Goal: Information Seeking & Learning: Find specific page/section

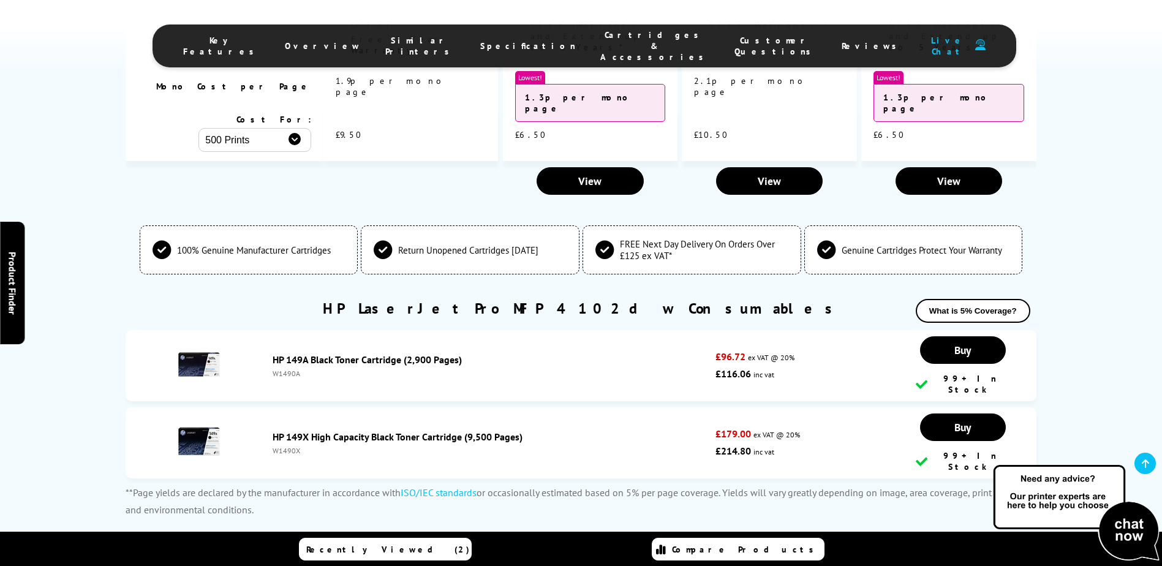
scroll to position [3840, 0]
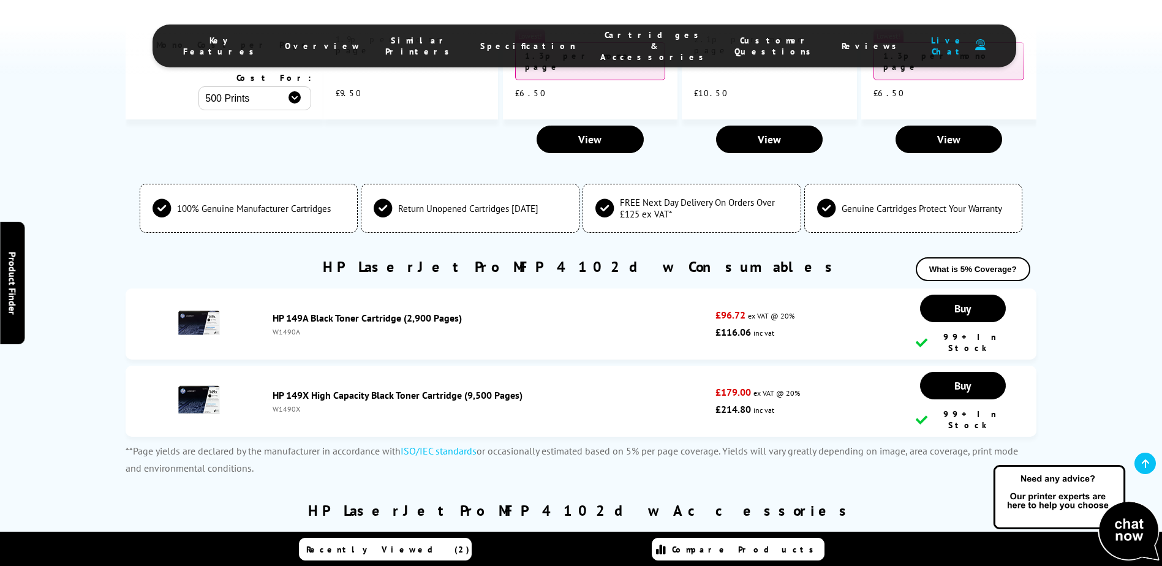
click at [339, 366] on li "HP 149X High Capacity Black Toner Cartridge (9,500 Pages) W1490X £179.00 ex VAT…" at bounding box center [581, 401] width 910 height 71
click at [345, 389] on link "HP 149X High Capacity Black Toner Cartridge (9,500 Pages)" at bounding box center [398, 395] width 250 height 12
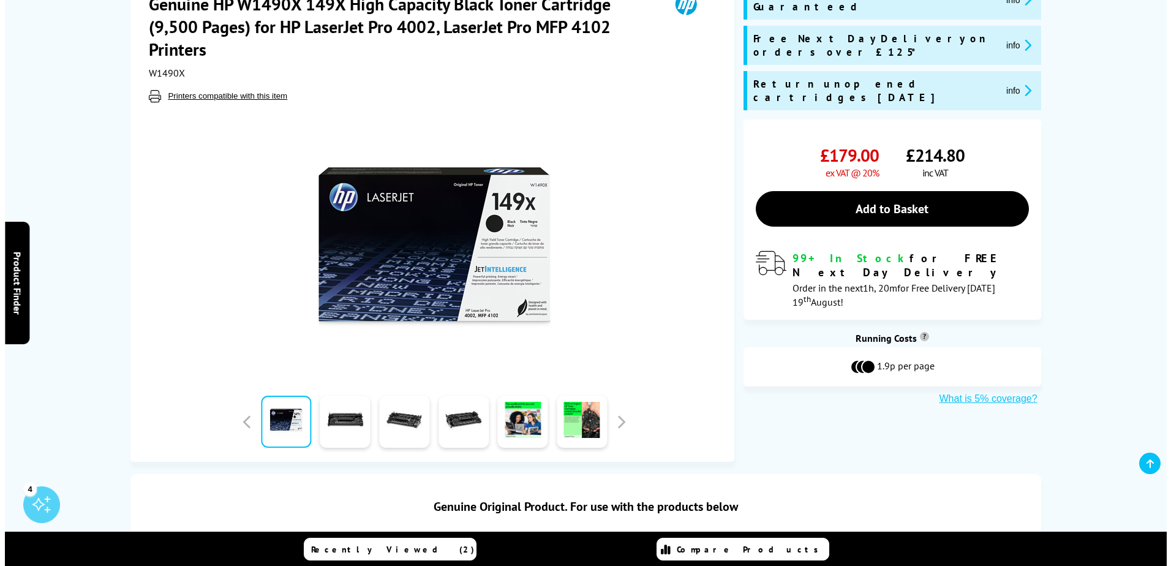
scroll to position [123, 0]
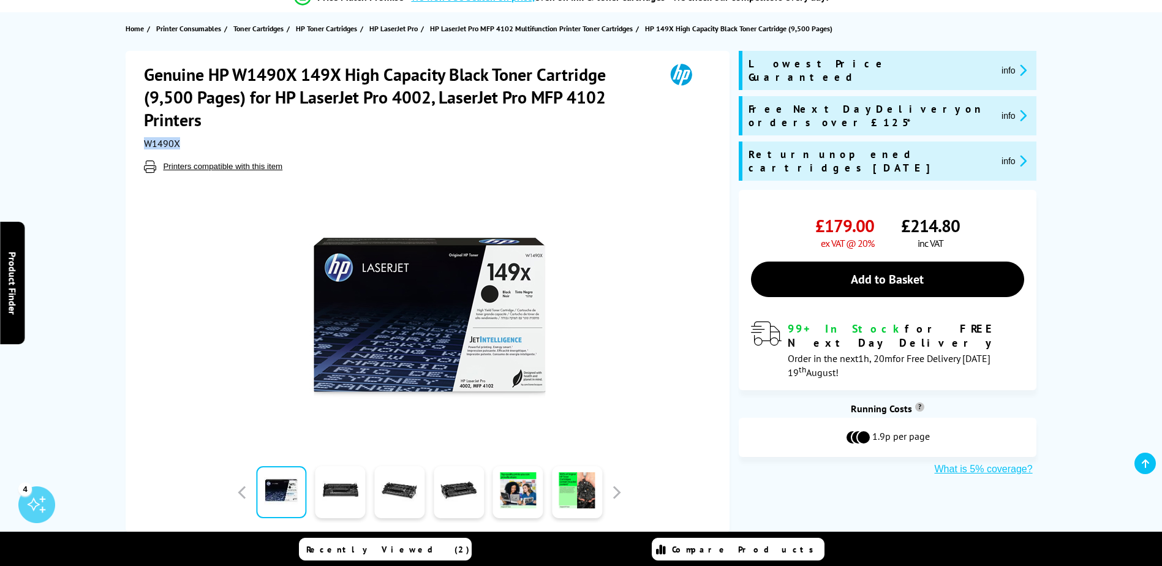
drag, startPoint x: 146, startPoint y: 145, endPoint x: 183, endPoint y: 145, distance: 37.4
click at [183, 145] on div "W1490X" at bounding box center [429, 143] width 570 height 12
drag, startPoint x: 183, startPoint y: 145, endPoint x: 165, endPoint y: 143, distance: 17.3
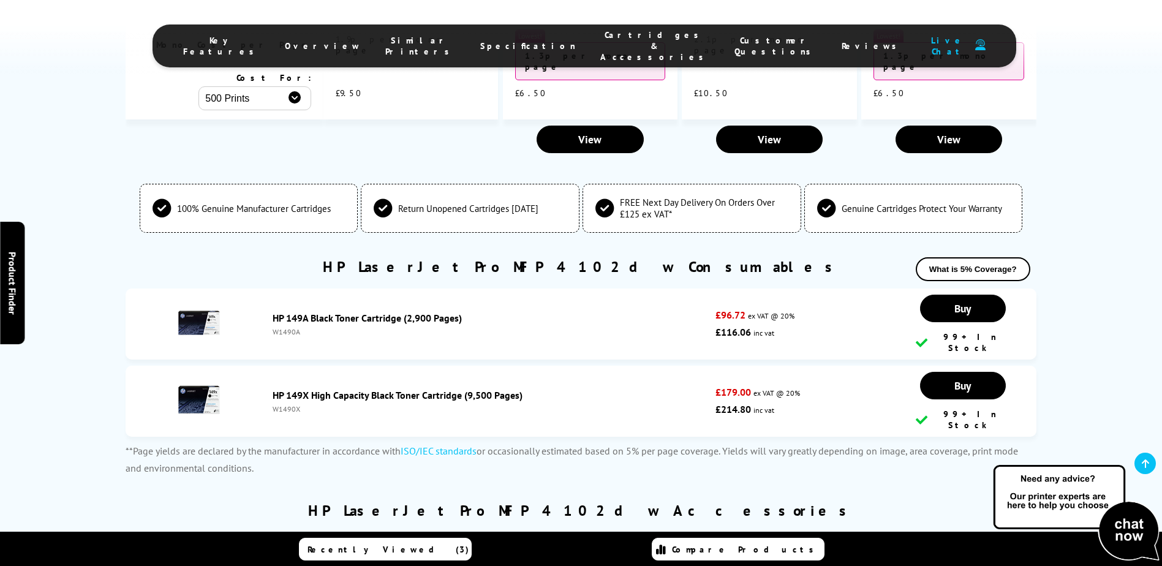
scroll to position [3882, 0]
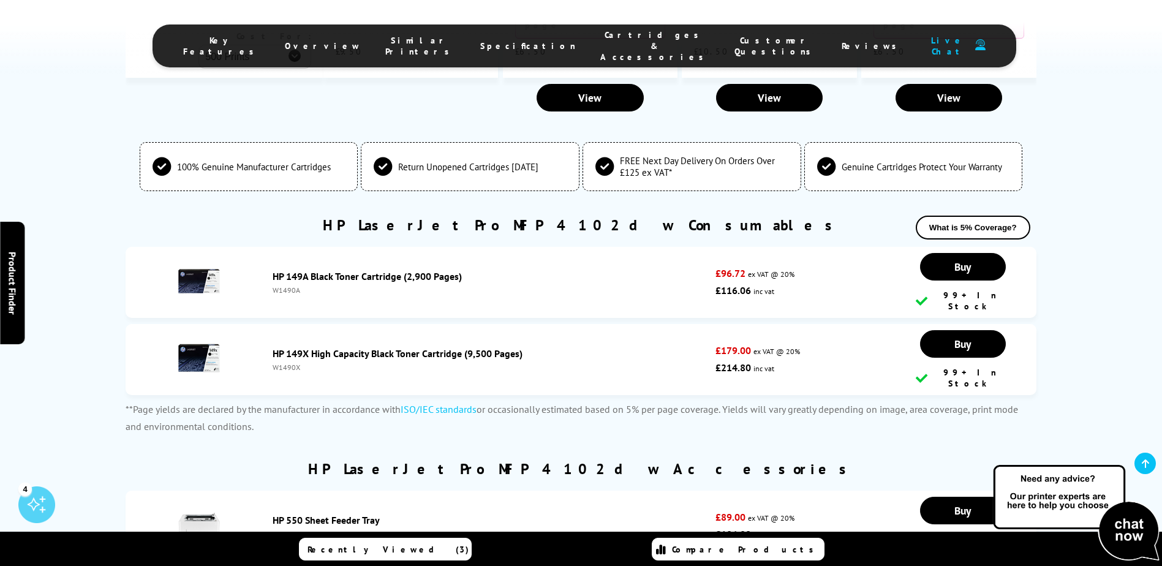
click at [298, 347] on link "HP 149X High Capacity Black Toner Cartridge (9,500 Pages)" at bounding box center [398, 353] width 250 height 12
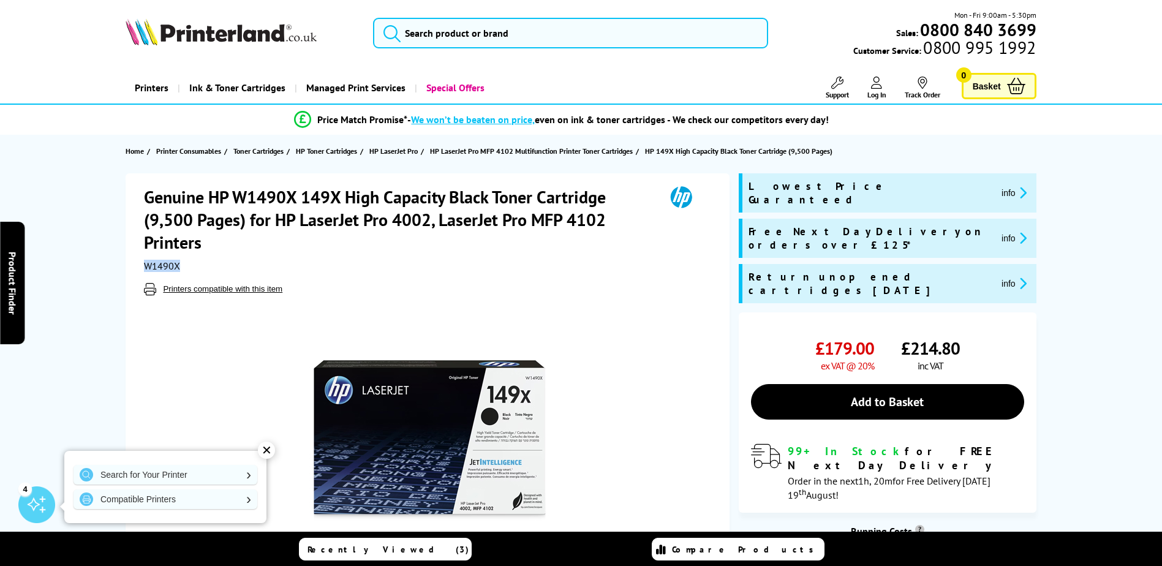
drag, startPoint x: 168, startPoint y: 265, endPoint x: 188, endPoint y: 265, distance: 19.6
click at [188, 265] on div "W1490X" at bounding box center [429, 266] width 570 height 12
drag, startPoint x: 188, startPoint y: 265, endPoint x: 171, endPoint y: 266, distance: 17.2
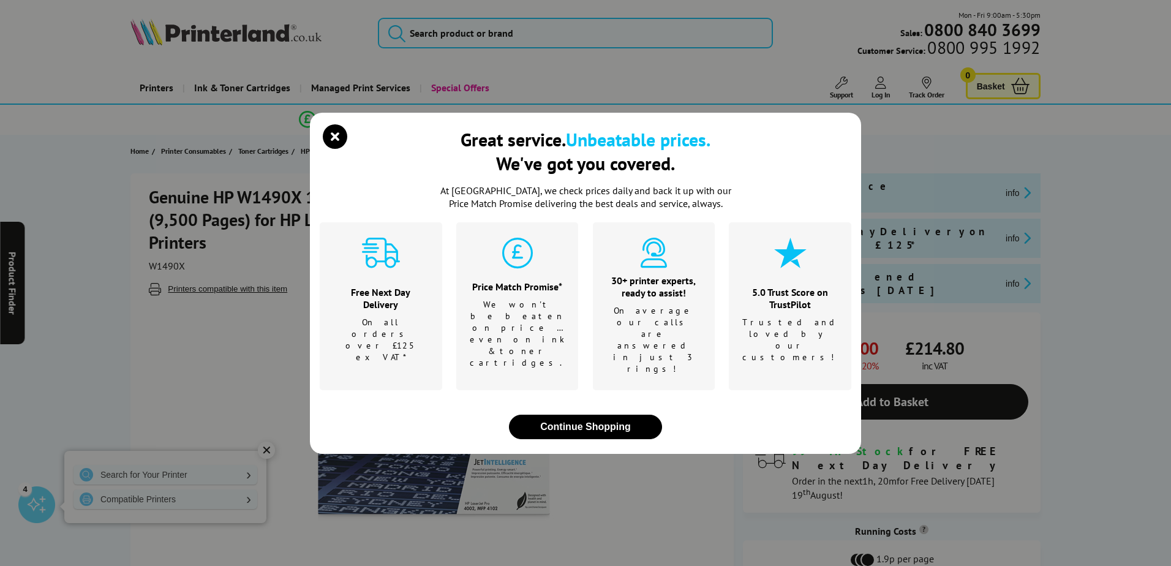
drag, startPoint x: 171, startPoint y: 266, endPoint x: 158, endPoint y: 263, distance: 13.2
click at [158, 263] on div "Great service. Unbeatable prices. We've got you covered. At [GEOGRAPHIC_DATA], …" at bounding box center [585, 283] width 1171 height 566
click at [151, 265] on div "Great service. Unbeatable prices. We've got you covered. At [GEOGRAPHIC_DATA], …" at bounding box center [585, 283] width 1171 height 566
click at [335, 149] on icon "close modal" at bounding box center [335, 136] width 25 height 25
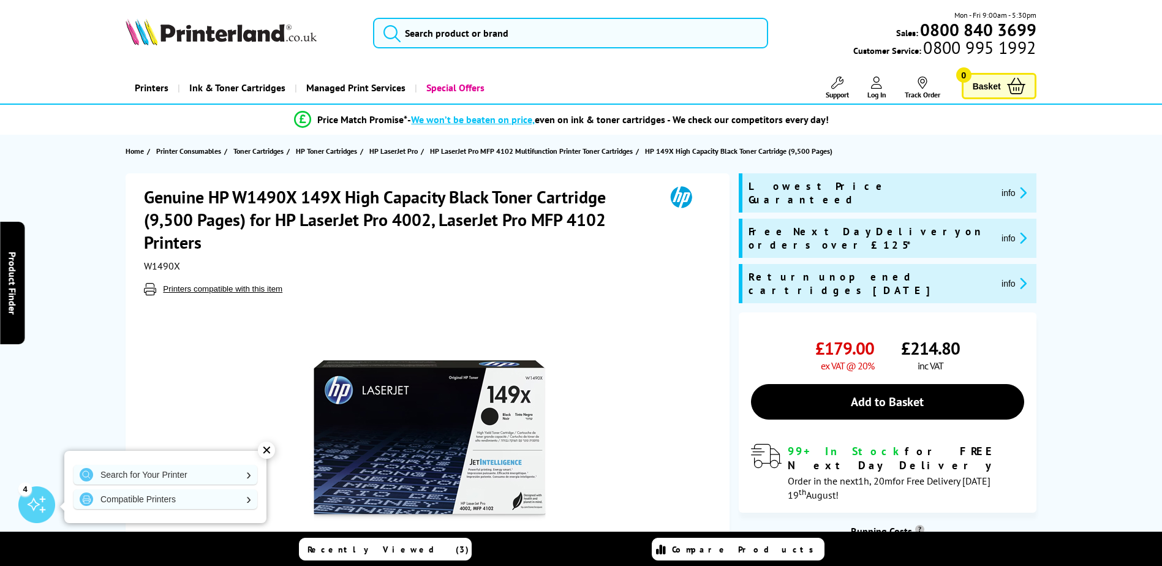
click at [167, 267] on span "W1490X" at bounding box center [162, 266] width 36 height 12
copy div "W1490X"
click at [347, 220] on h1 "Genuine HP W1490X 149X High Capacity Black Toner Cartridge (9,500 Pages) for HP…" at bounding box center [398, 220] width 509 height 68
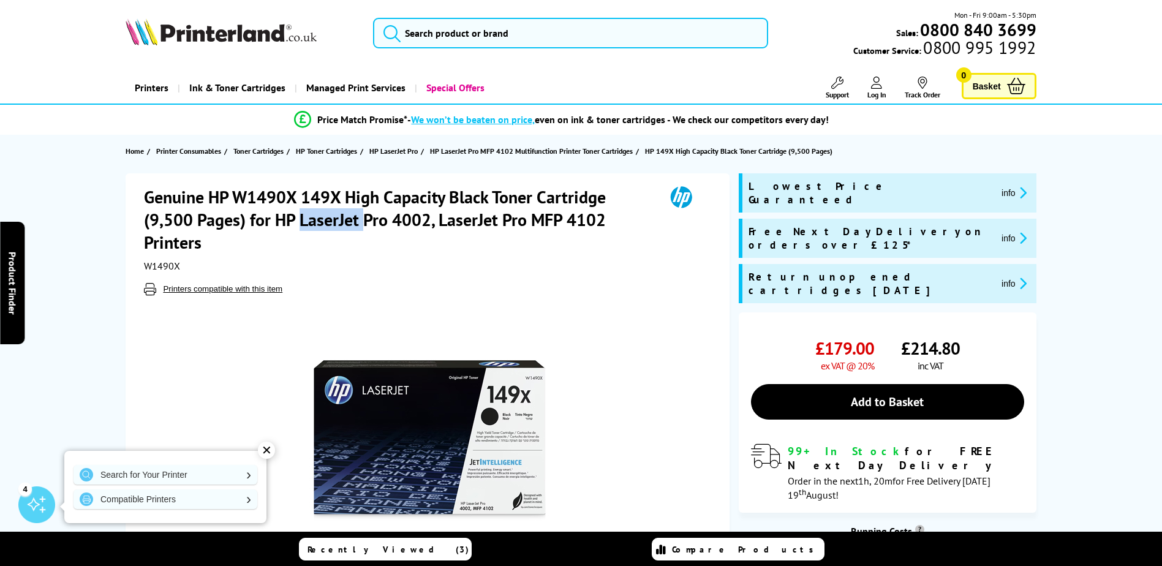
click at [347, 220] on h1 "Genuine HP W1490X 149X High Capacity Black Toner Cartridge (9,500 Pages) for HP…" at bounding box center [398, 220] width 509 height 68
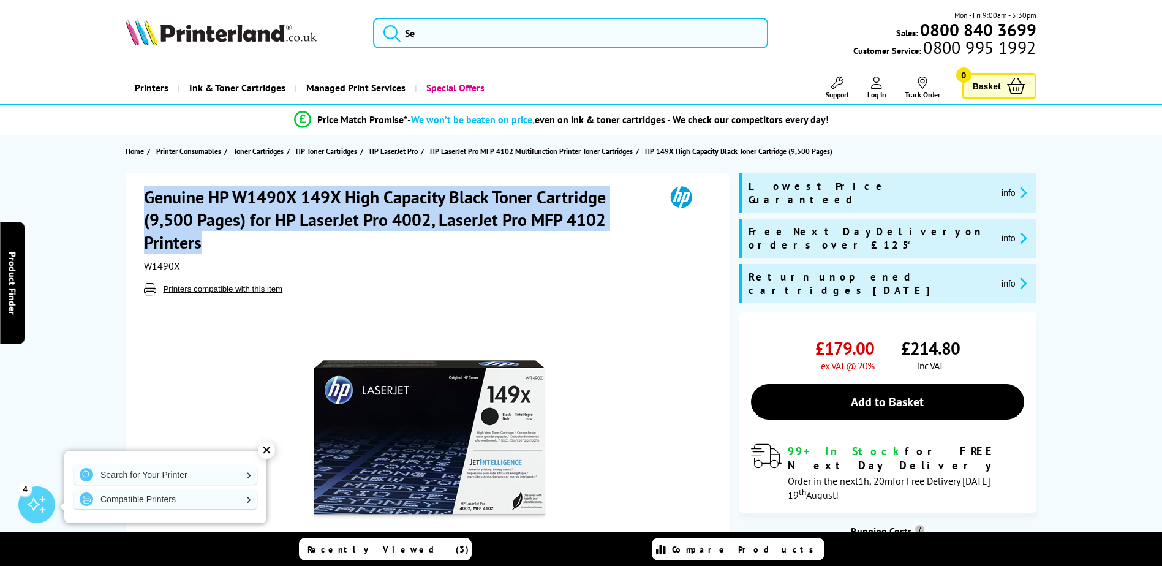
click at [347, 220] on h1 "Genuine HP W1490X 149X High Capacity Black Toner Cartridge (9,500 Pages) for HP…" at bounding box center [398, 220] width 509 height 68
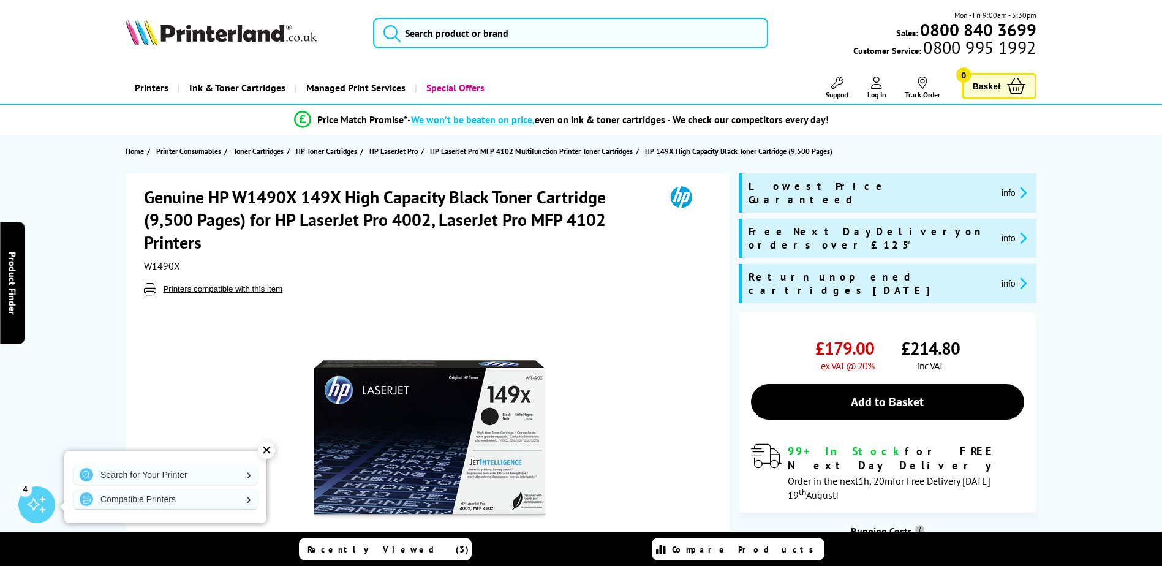
click at [347, 221] on h1 "Genuine HP W1490X 149X High Capacity Black Toner Cartridge (9,500 Pages) for HP…" at bounding box center [398, 220] width 509 height 68
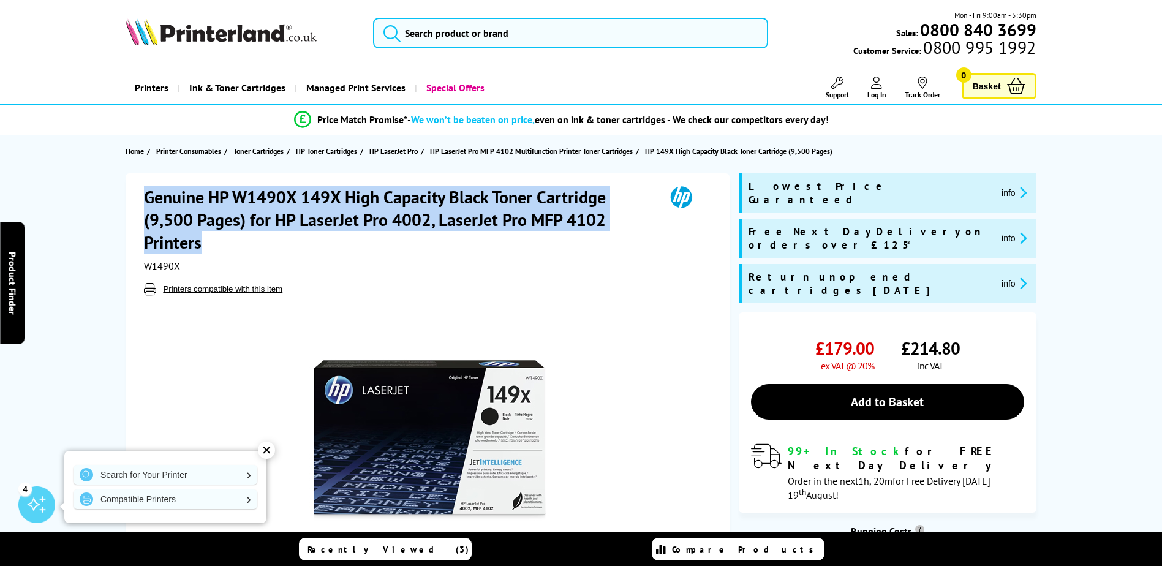
click at [347, 221] on h1 "Genuine HP W1490X 149X High Capacity Black Toner Cartridge (9,500 Pages) for HP…" at bounding box center [398, 220] width 509 height 68
click at [347, 222] on h1 "Genuine HP W1490X 149X High Capacity Black Toner Cartridge (9,500 Pages) for HP…" at bounding box center [398, 220] width 509 height 68
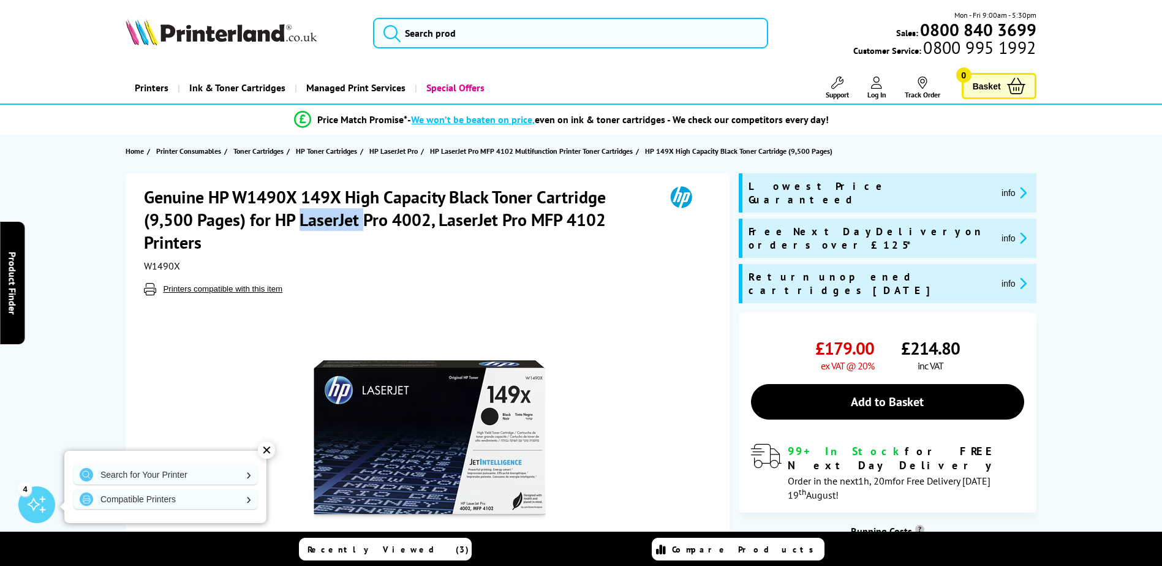
click at [347, 222] on h1 "Genuine HP W1490X 149X High Capacity Black Toner Cartridge (9,500 Pages) for HP…" at bounding box center [398, 220] width 509 height 68
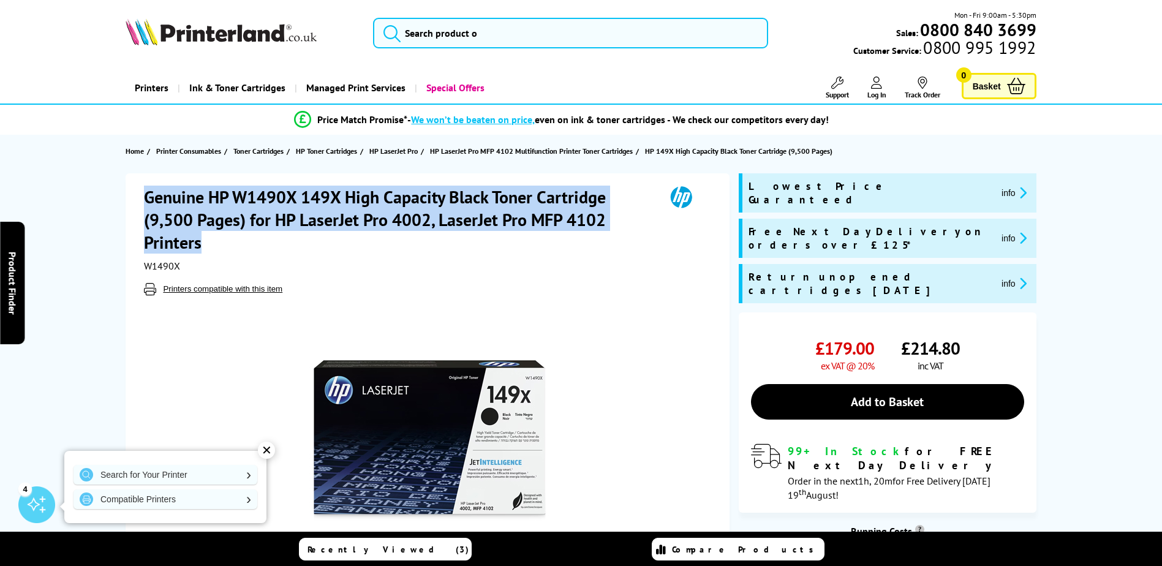
click at [347, 222] on h1 "Genuine HP W1490X 149X High Capacity Black Toner Cartridge (9,500 Pages) for HP…" at bounding box center [398, 220] width 509 height 68
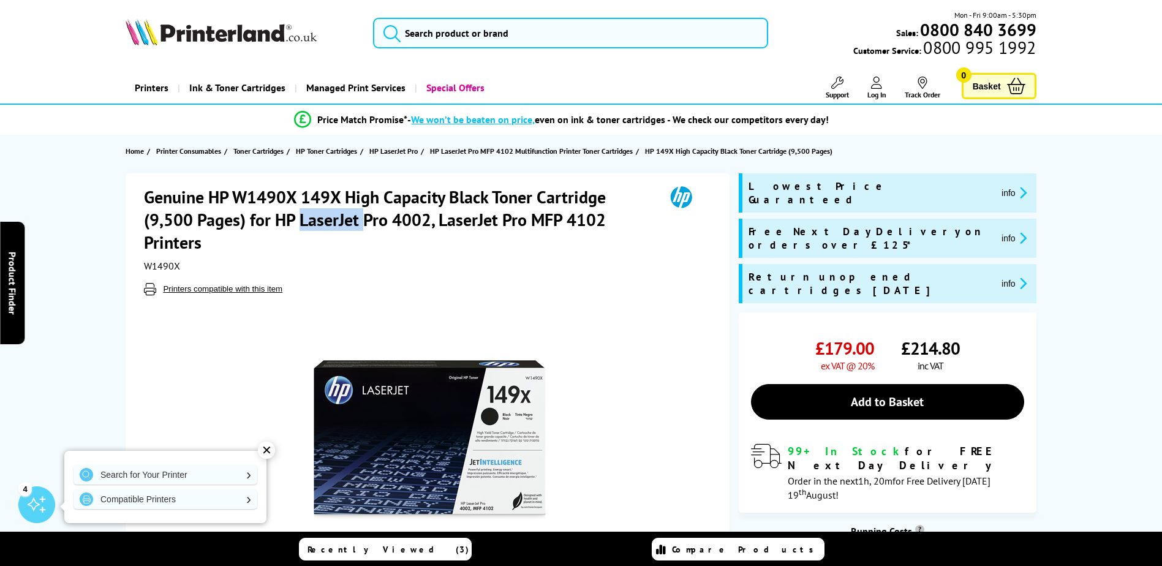
click at [347, 222] on h1 "Genuine HP W1490X 149X High Capacity Black Toner Cartridge (9,500 Pages) for HP…" at bounding box center [398, 220] width 509 height 68
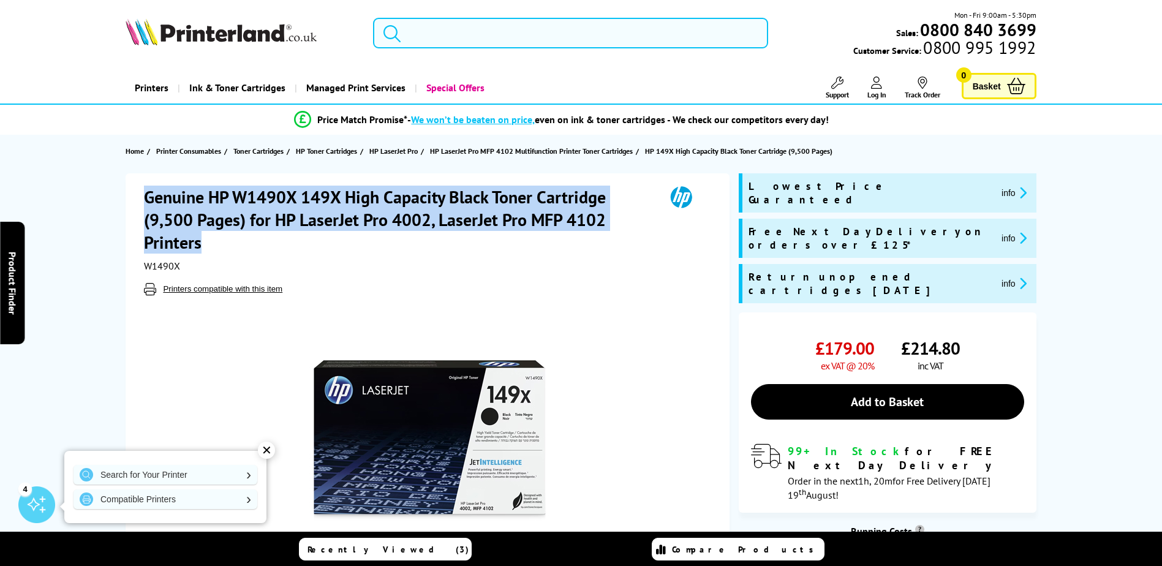
click at [347, 222] on h1 "Genuine HP W1490X 149X High Capacity Black Toner Cartridge (9,500 Pages) for HP…" at bounding box center [398, 220] width 509 height 68
drag, startPoint x: 347, startPoint y: 222, endPoint x: 338, endPoint y: 226, distance: 9.9
click at [338, 226] on h1 "Genuine HP W1490X 149X High Capacity Black Toner Cartridge (9,500 Pages) for HP…" at bounding box center [398, 220] width 509 height 68
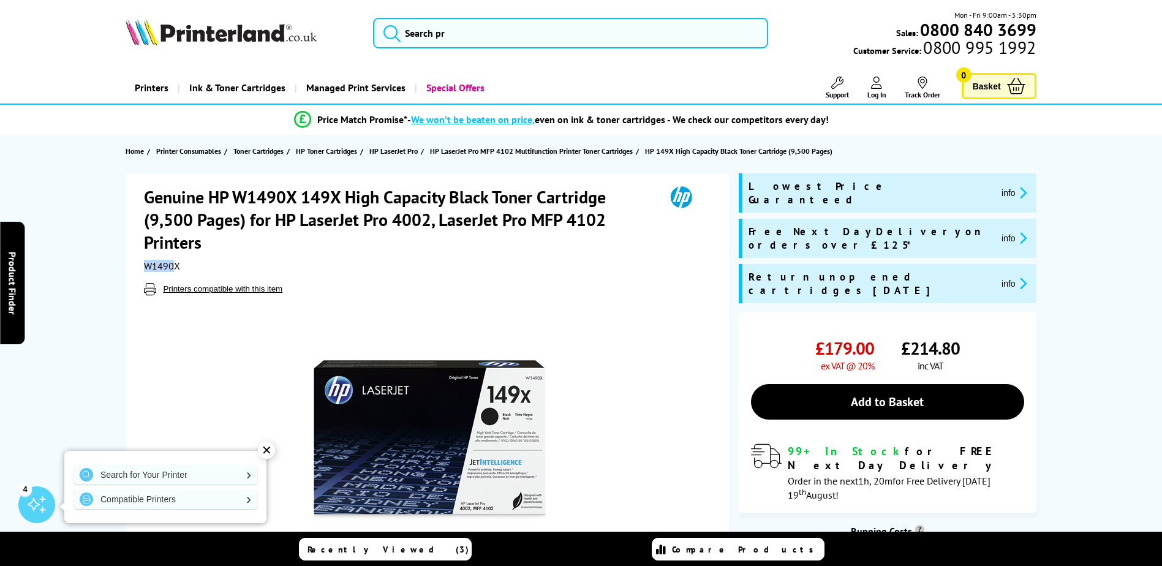
drag, startPoint x: 176, startPoint y: 267, endPoint x: 144, endPoint y: 262, distance: 32.2
click at [144, 262] on span "W1490X" at bounding box center [162, 266] width 36 height 12
drag, startPoint x: 144, startPoint y: 262, endPoint x: 159, endPoint y: 265, distance: 15.2
click at [159, 265] on span "W1490X" at bounding box center [162, 266] width 36 height 12
drag, startPoint x: 146, startPoint y: 265, endPoint x: 181, endPoint y: 262, distance: 35.1
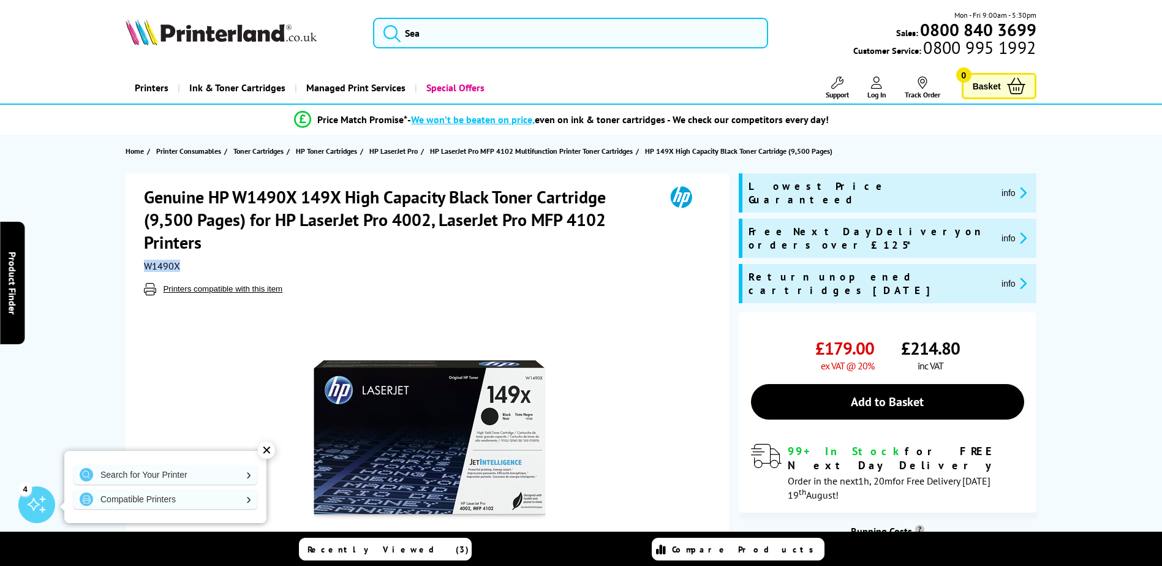
click at [181, 262] on div "W1490X" at bounding box center [429, 266] width 570 height 12
drag, startPoint x: 181, startPoint y: 262, endPoint x: 174, endPoint y: 265, distance: 7.2
copy span "W1490X"
